Goal: Information Seeking & Learning: Learn about a topic

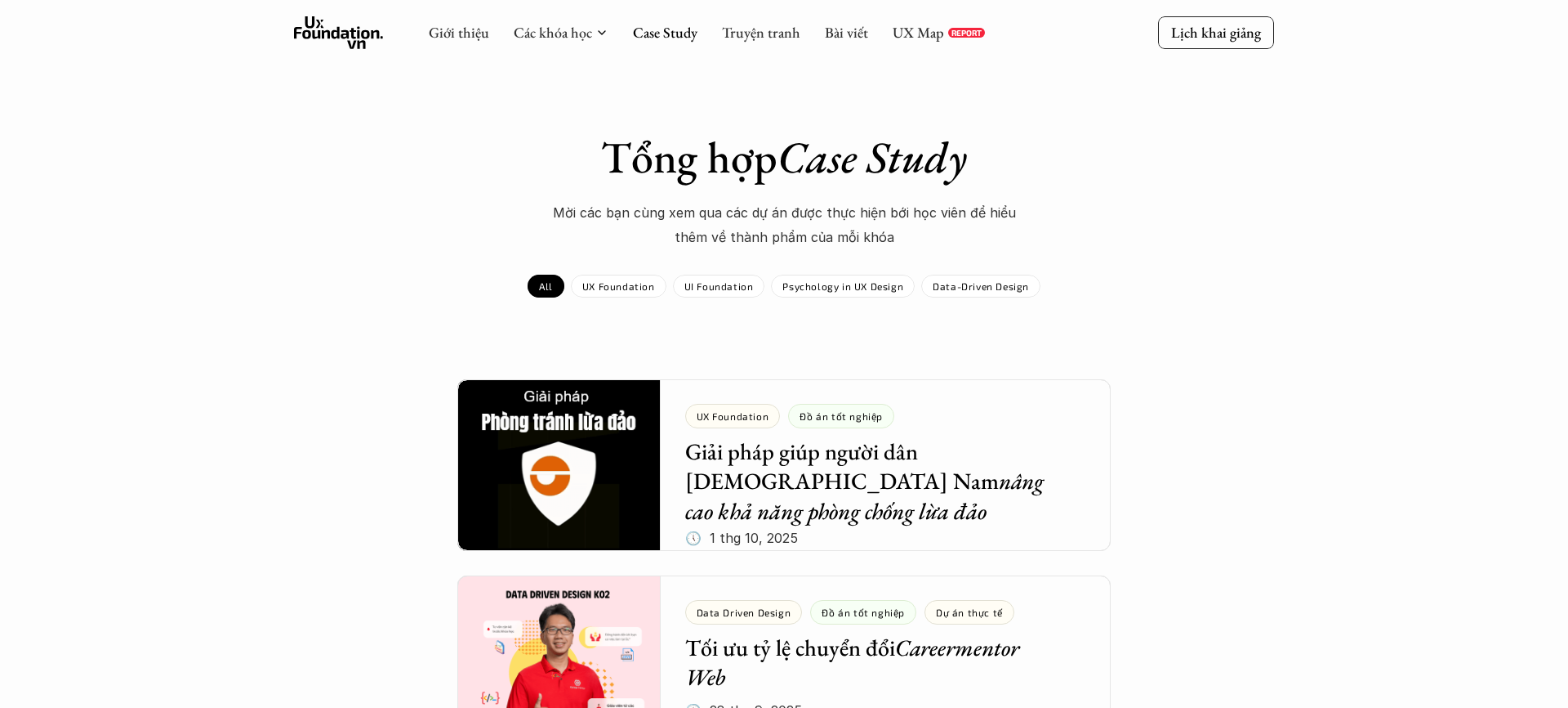
scroll to position [480, 0]
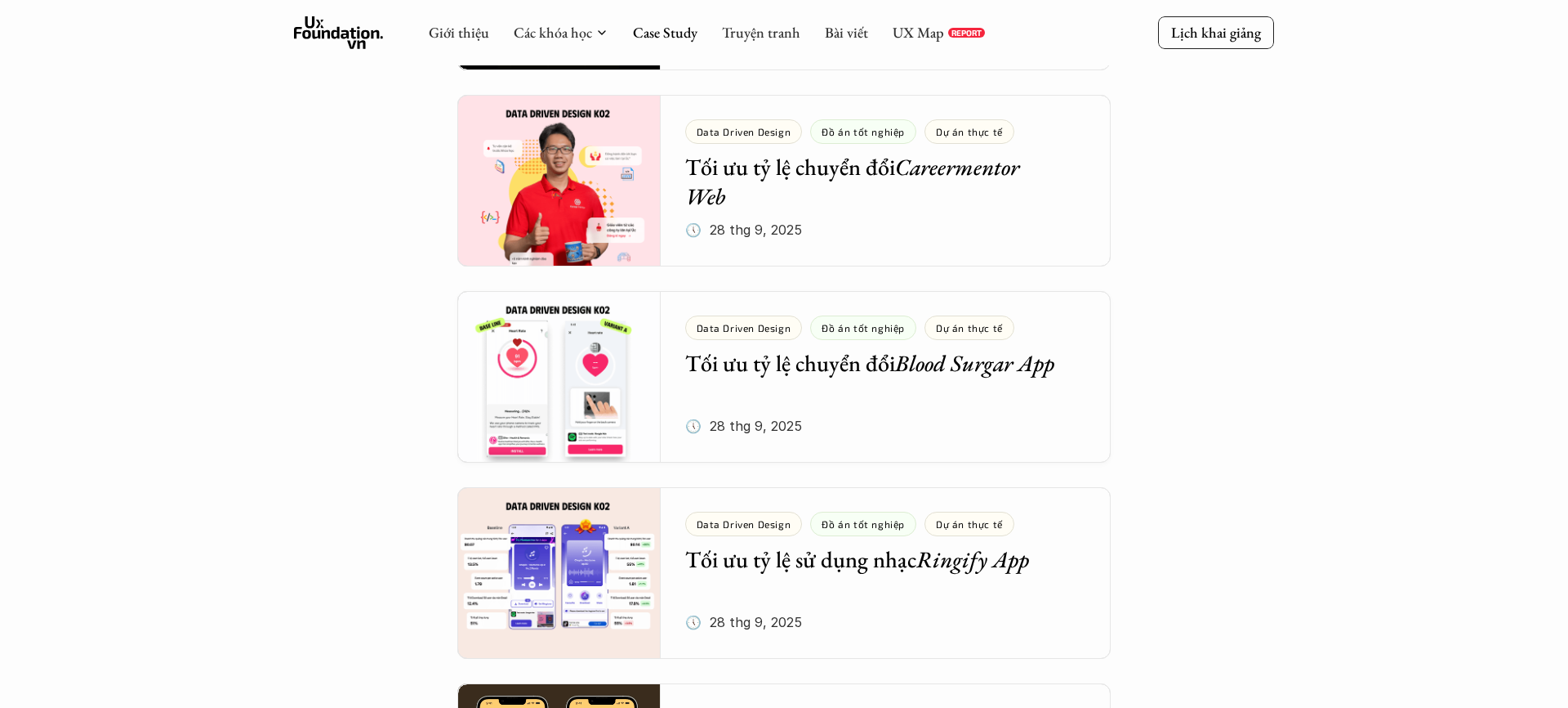
click at [356, 46] on icon at bounding box center [338, 33] width 90 height 33
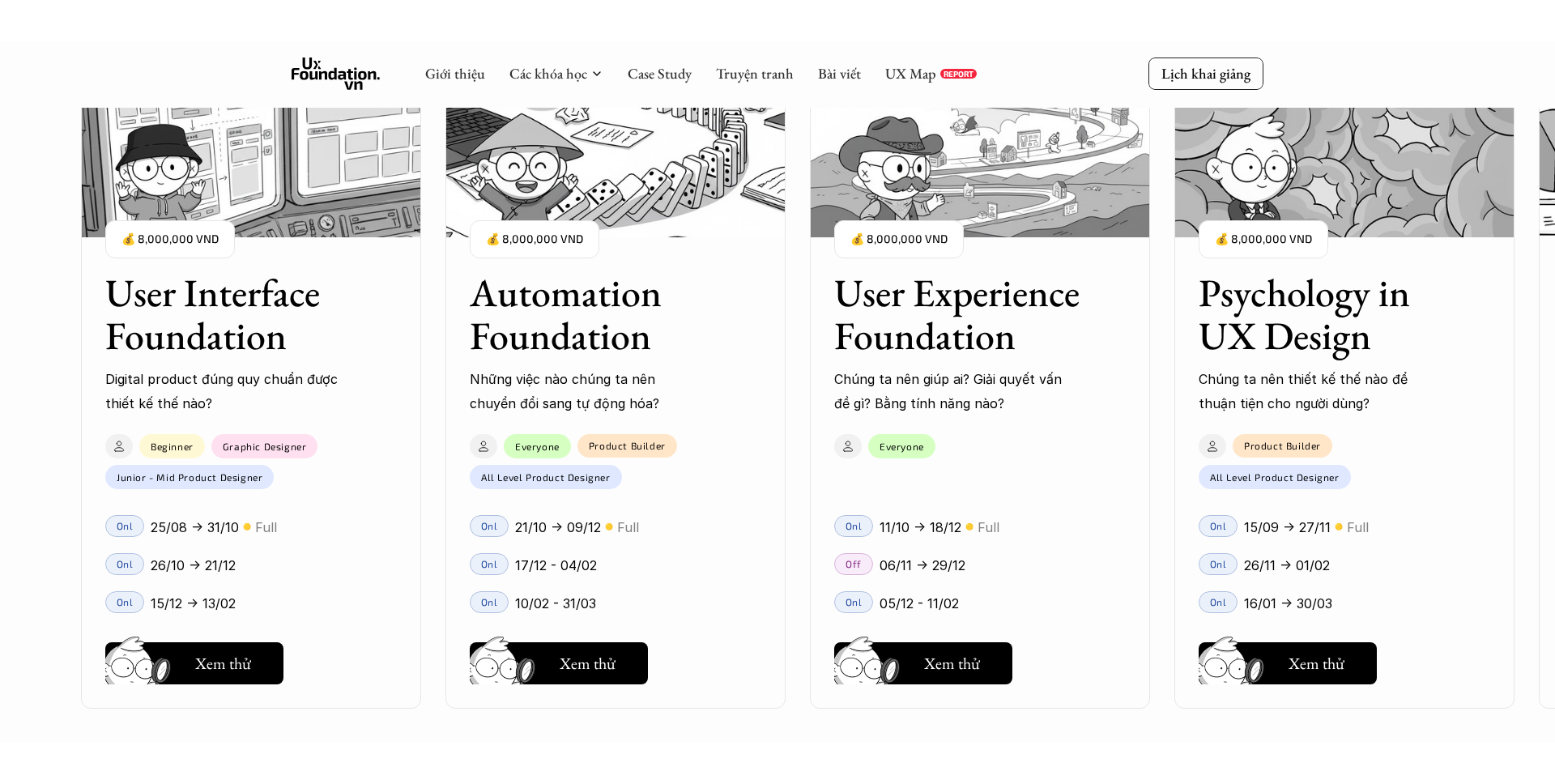
scroll to position [1711, 0]
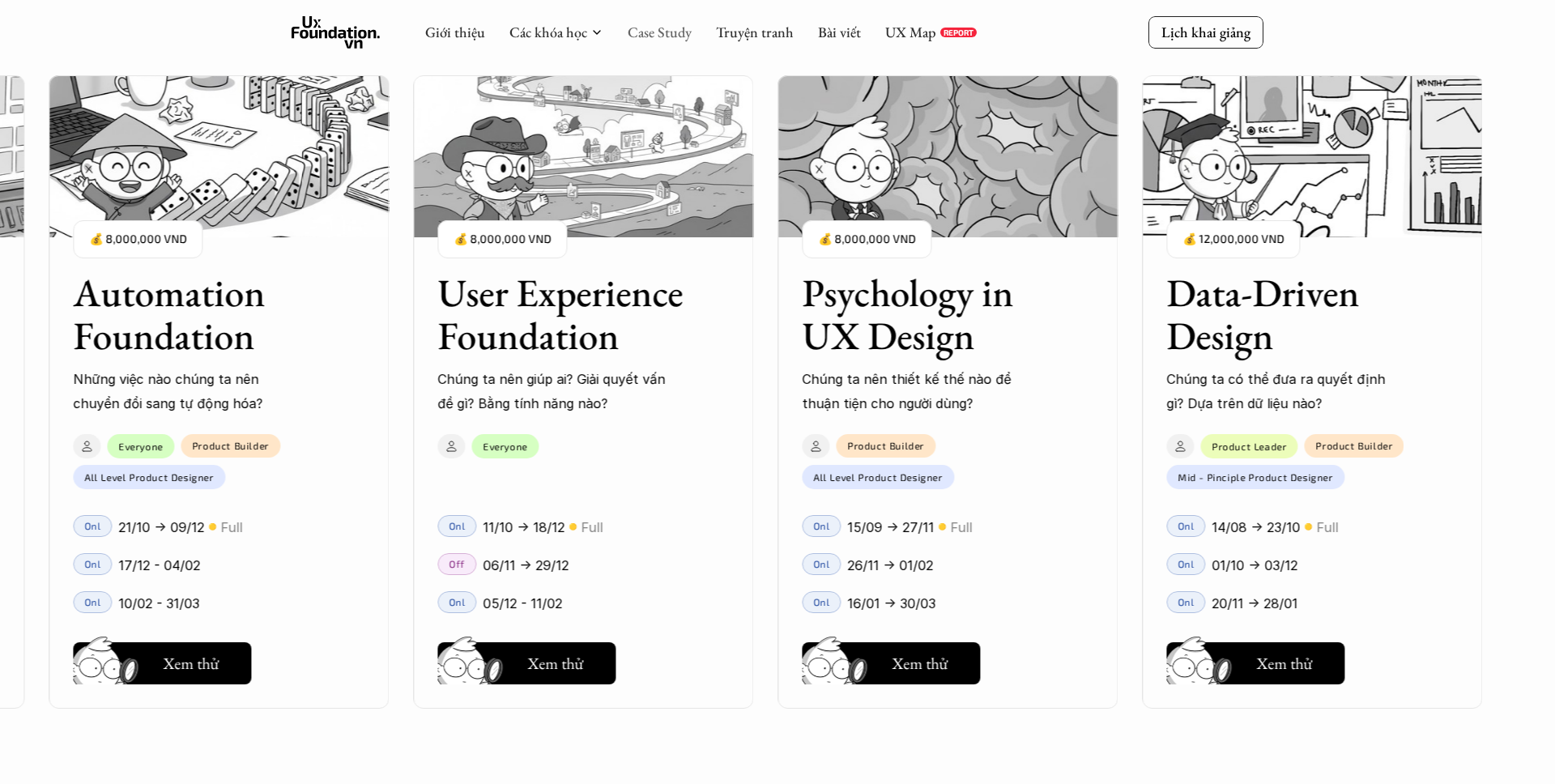
click at [650, 40] on link "Case Study" at bounding box center [659, 32] width 64 height 18
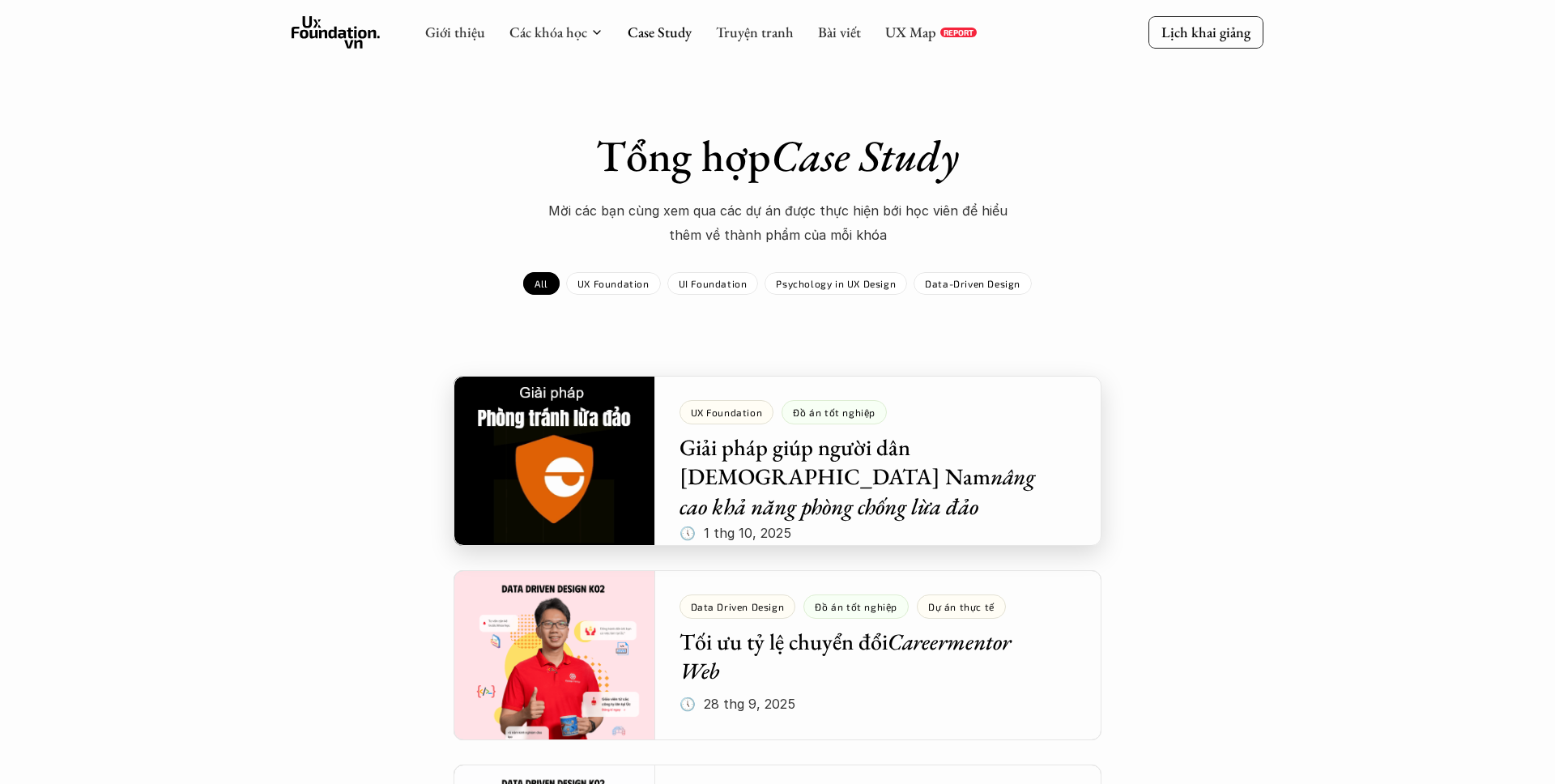
click at [903, 485] on div at bounding box center [778, 461] width 648 height 170
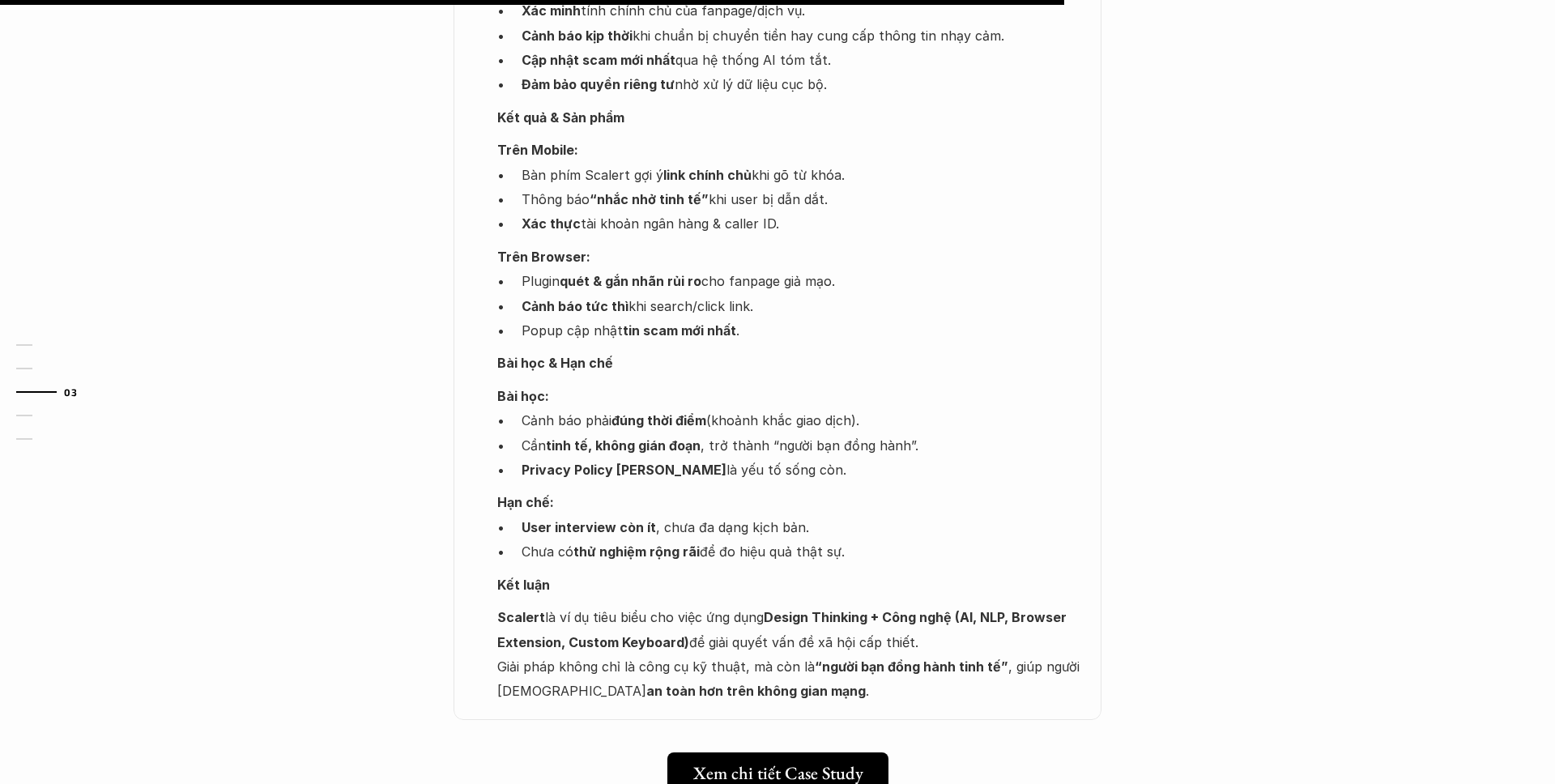
scroll to position [1759, 0]
